Goal: Communication & Community: Answer question/provide support

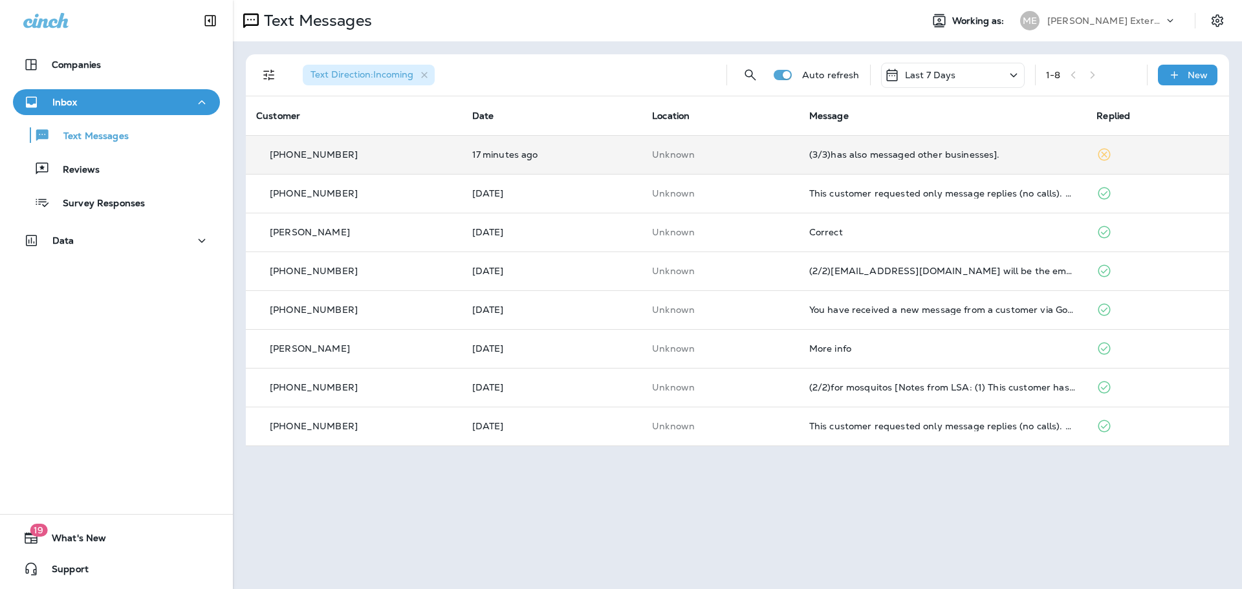
click at [629, 158] on td "17 minutes ago" at bounding box center [552, 154] width 180 height 39
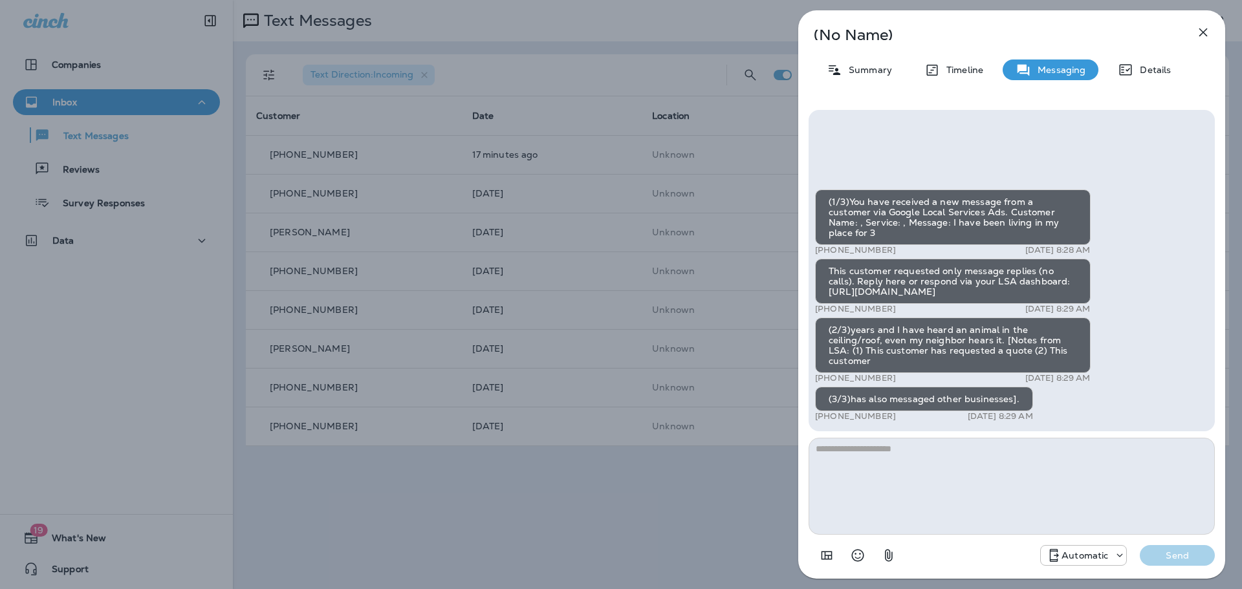
drag, startPoint x: 593, startPoint y: 495, endPoint x: 597, endPoint y: 256, distance: 238.6
click at [592, 473] on div "(No Name) Summary Timeline Messaging Details (1/3)You have received a new messa…" at bounding box center [621, 294] width 1242 height 589
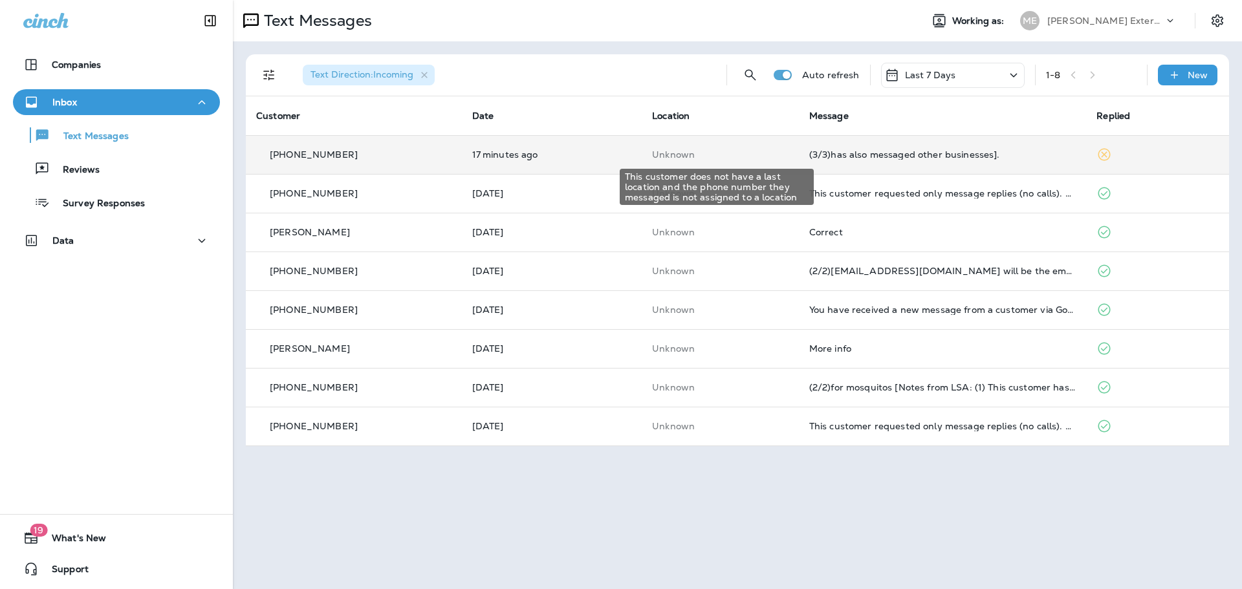
click at [765, 159] on p "Unknown" at bounding box center [720, 154] width 136 height 10
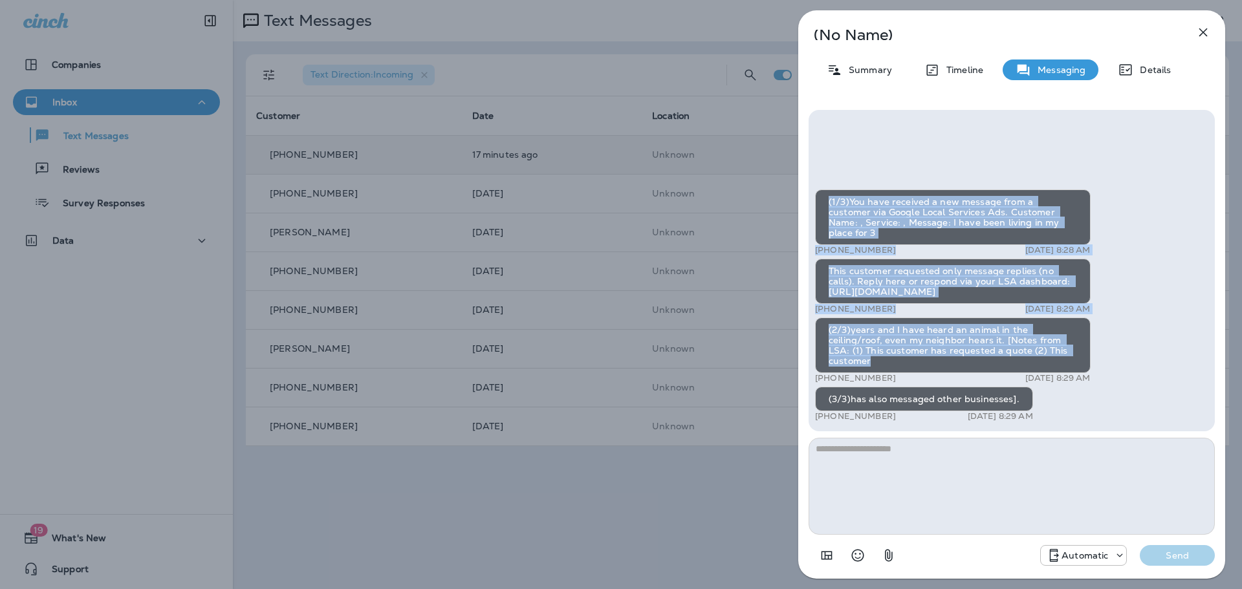
drag, startPoint x: 829, startPoint y: 211, endPoint x: 1057, endPoint y: 361, distance: 272.8
click at [1057, 361] on div "(1/3)You have received a new message from a customer via Google Local Services …" at bounding box center [1011, 306] width 393 height 235
copy div "(1/3)You have received a new message from a customer via Google Local Services …"
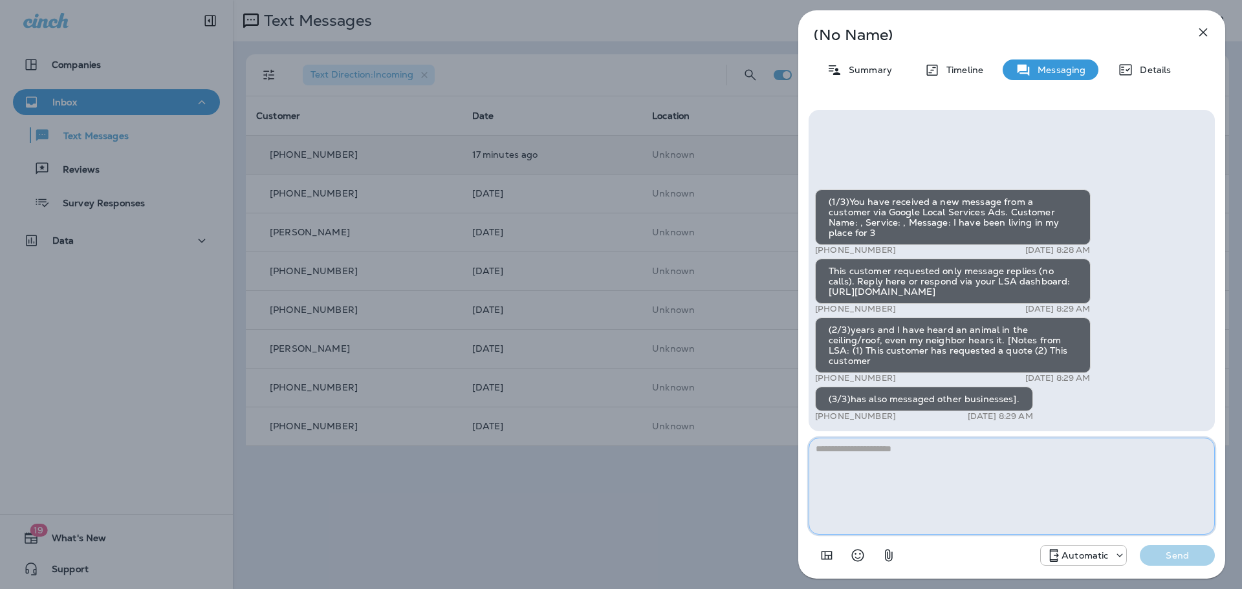
click at [907, 491] on textarea at bounding box center [1011, 486] width 406 height 97
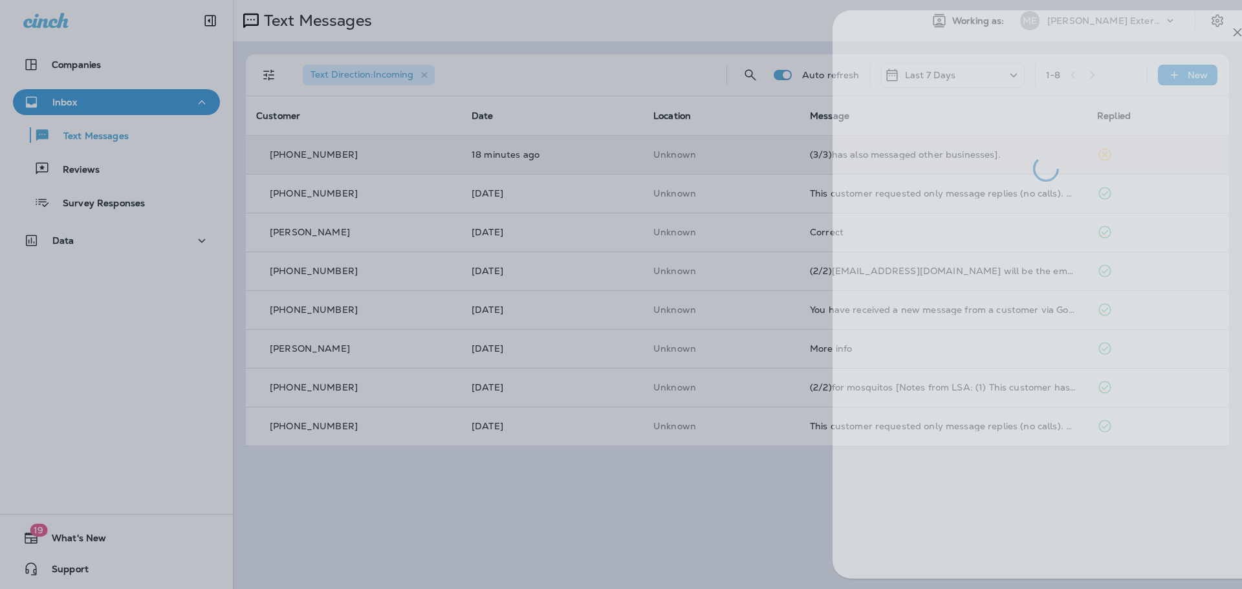
click at [694, 495] on div at bounding box center [655, 294] width 1242 height 589
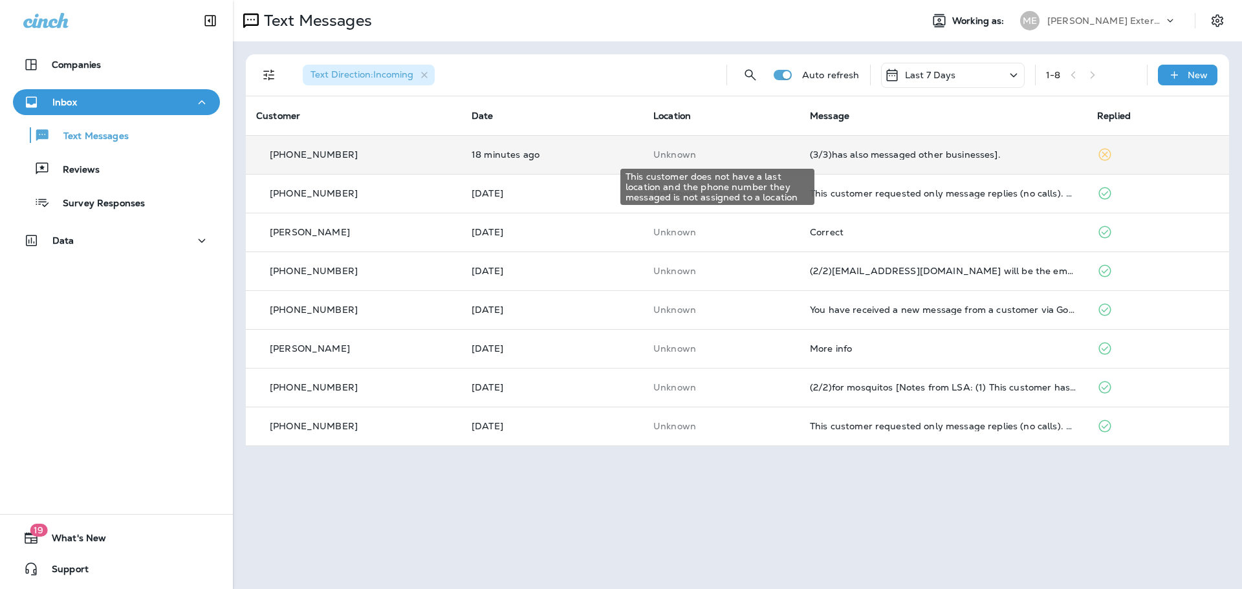
click at [718, 151] on p "Unknown" at bounding box center [721, 154] width 136 height 10
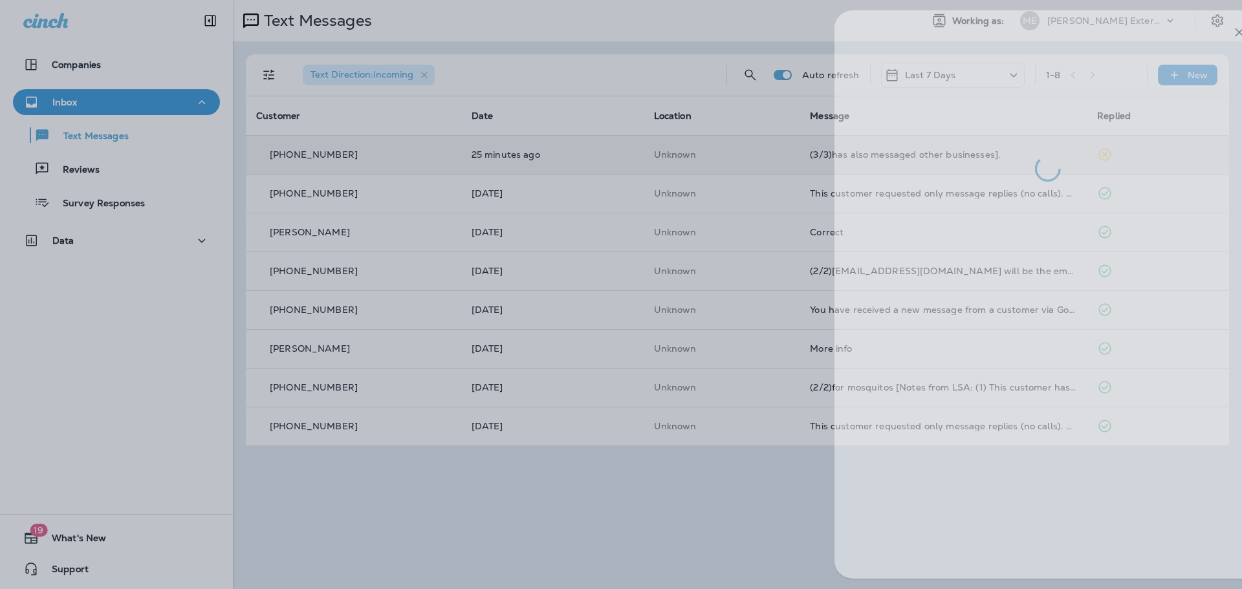
click at [577, 539] on div at bounding box center [657, 294] width 1242 height 589
